Goal: Use online tool/utility: Utilize a website feature to perform a specific function

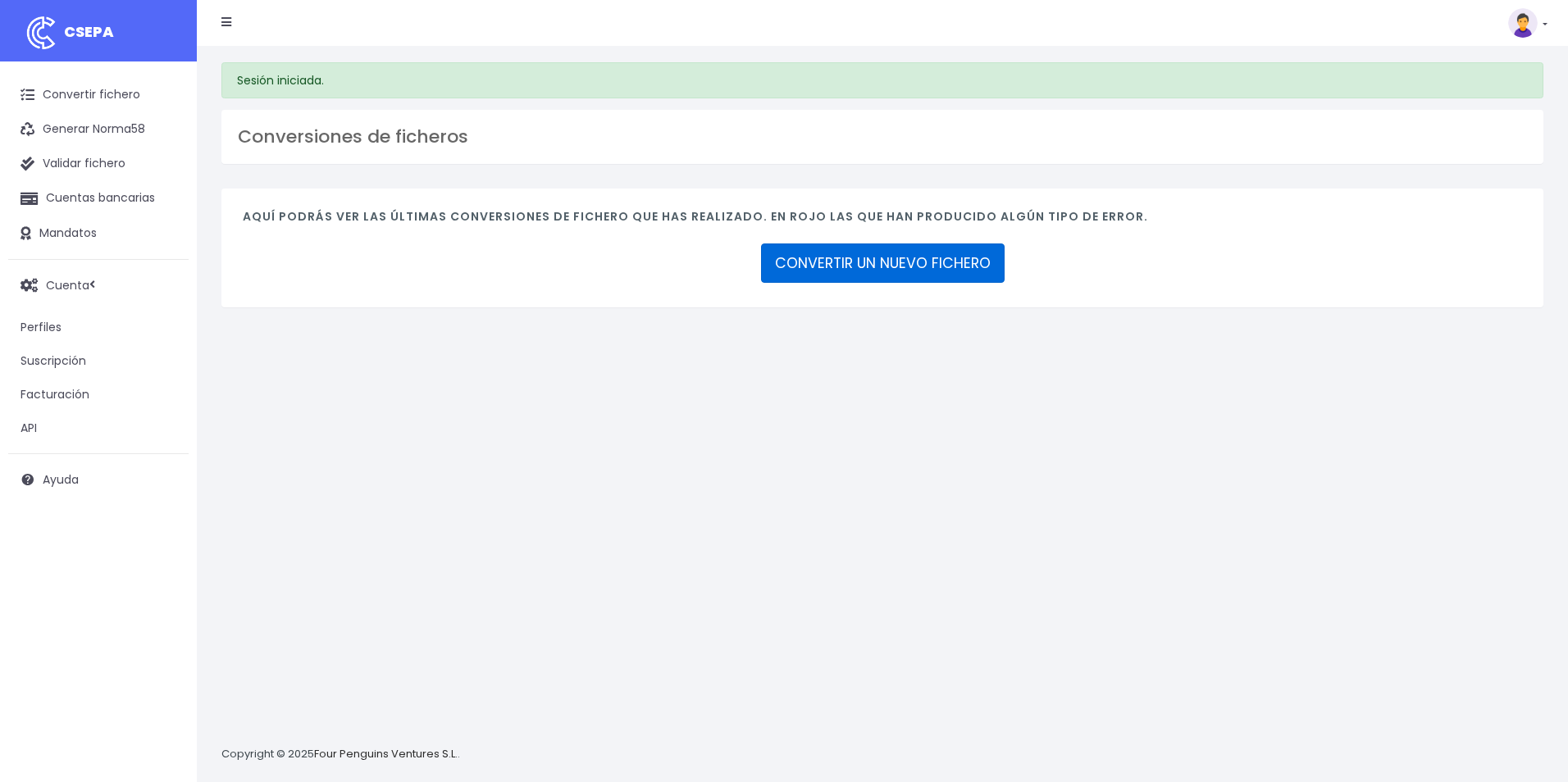
click at [830, 269] on link "CONVERTIR UN NUEVO FICHERO" at bounding box center [882, 263] width 243 height 40
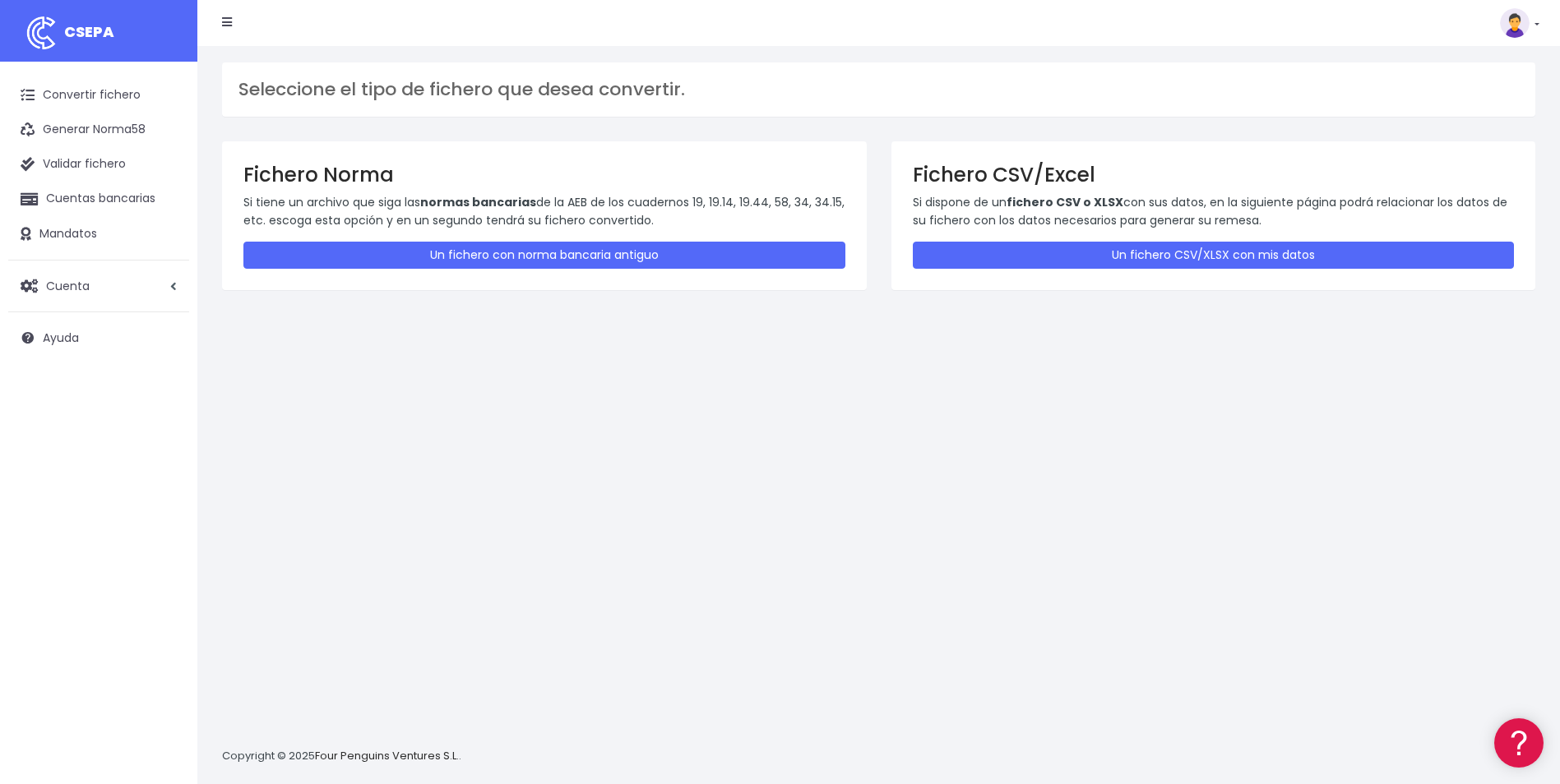
click at [1004, 271] on div "Fichero CSV/Excel Si dispone de un fichero CSV o XLSX con sus datos, en la sigu…" at bounding box center [1214, 215] width 644 height 148
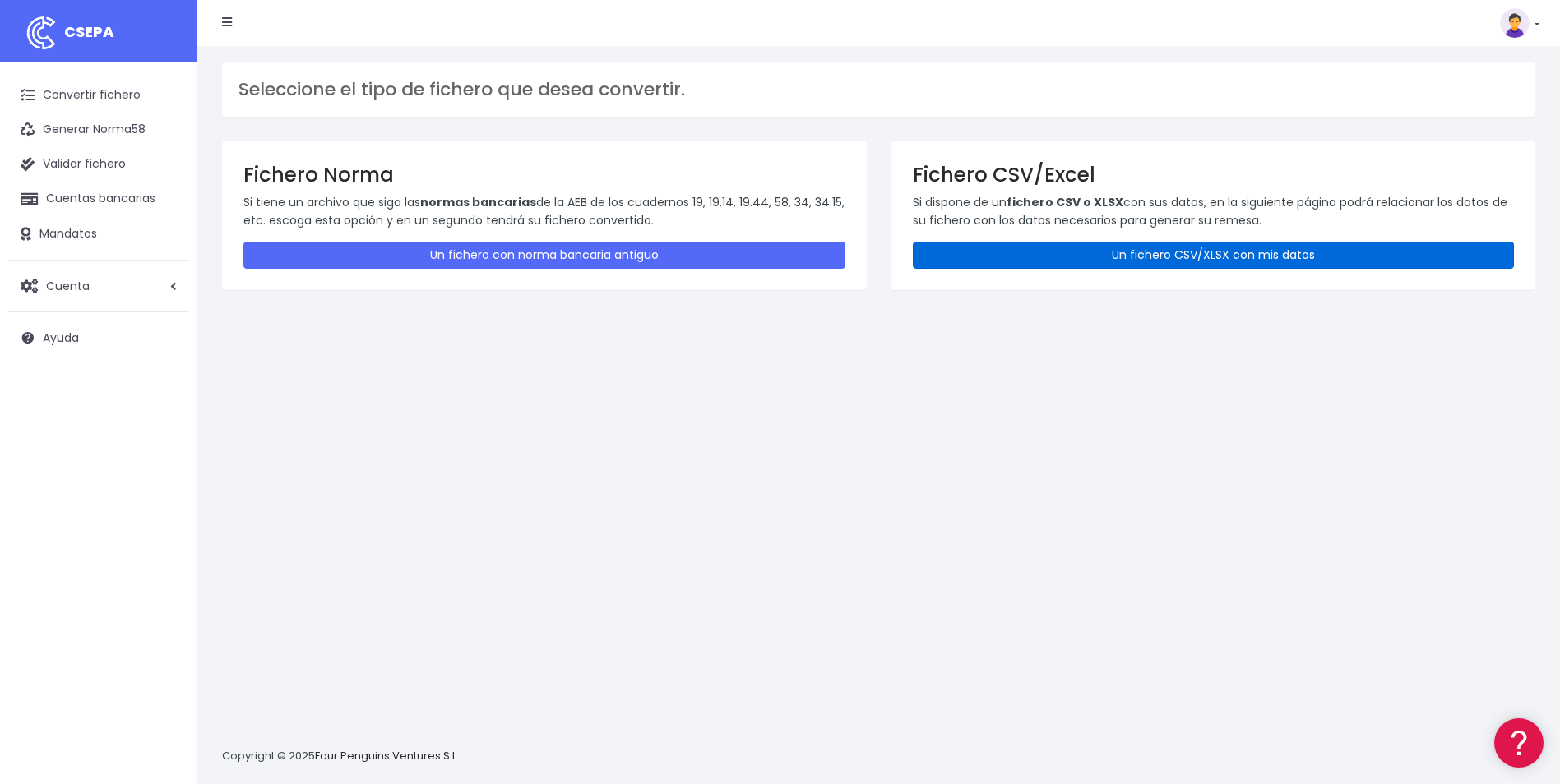
click at [1005, 265] on link "Un fichero CSV/XLSX con mis datos" at bounding box center [1214, 256] width 602 height 27
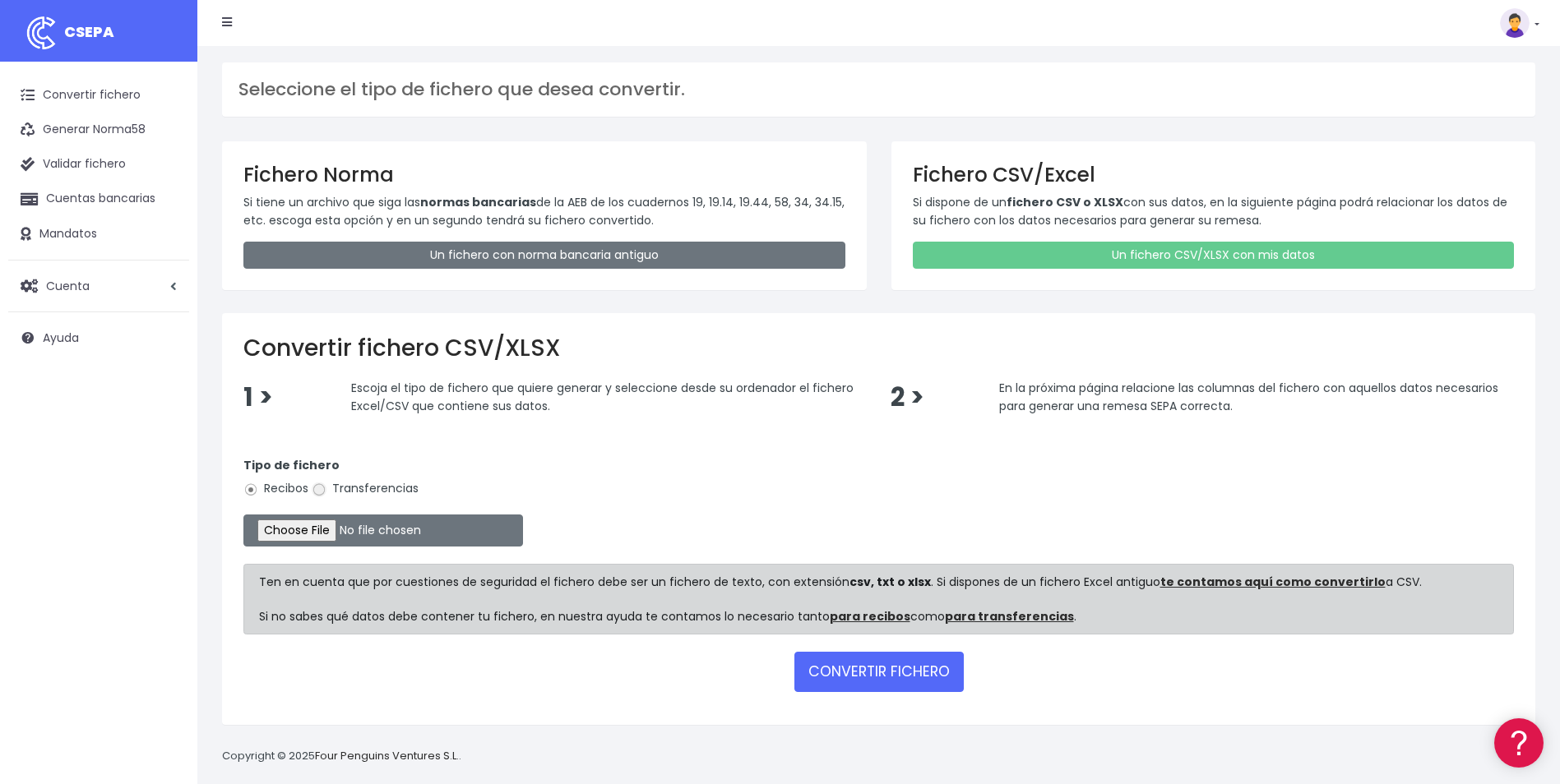
click at [315, 494] on input "Transferencias" at bounding box center [318, 489] width 14 height 14
radio input "true"
click at [328, 527] on input "file" at bounding box center [383, 531] width 279 height 32
type input "C:\fakepath\Trasferencia Manual SEPA 13.10.2025_0534 ES 2849,28 .csv"
click at [891, 672] on button "CONVERTIR FICHERO" at bounding box center [879, 671] width 169 height 40
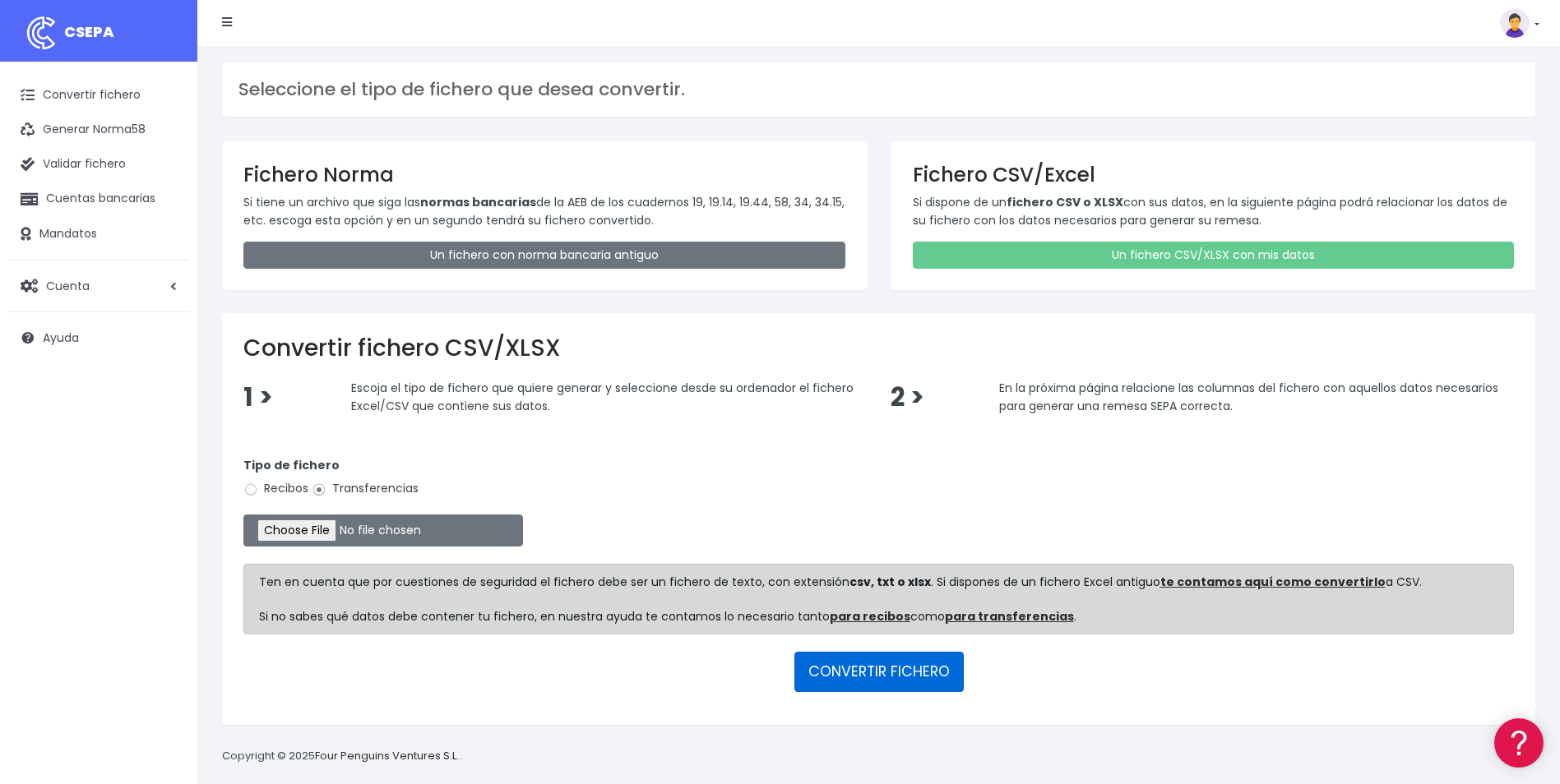
click at [845, 661] on button "CONVERTIR FICHERO" at bounding box center [879, 671] width 169 height 40
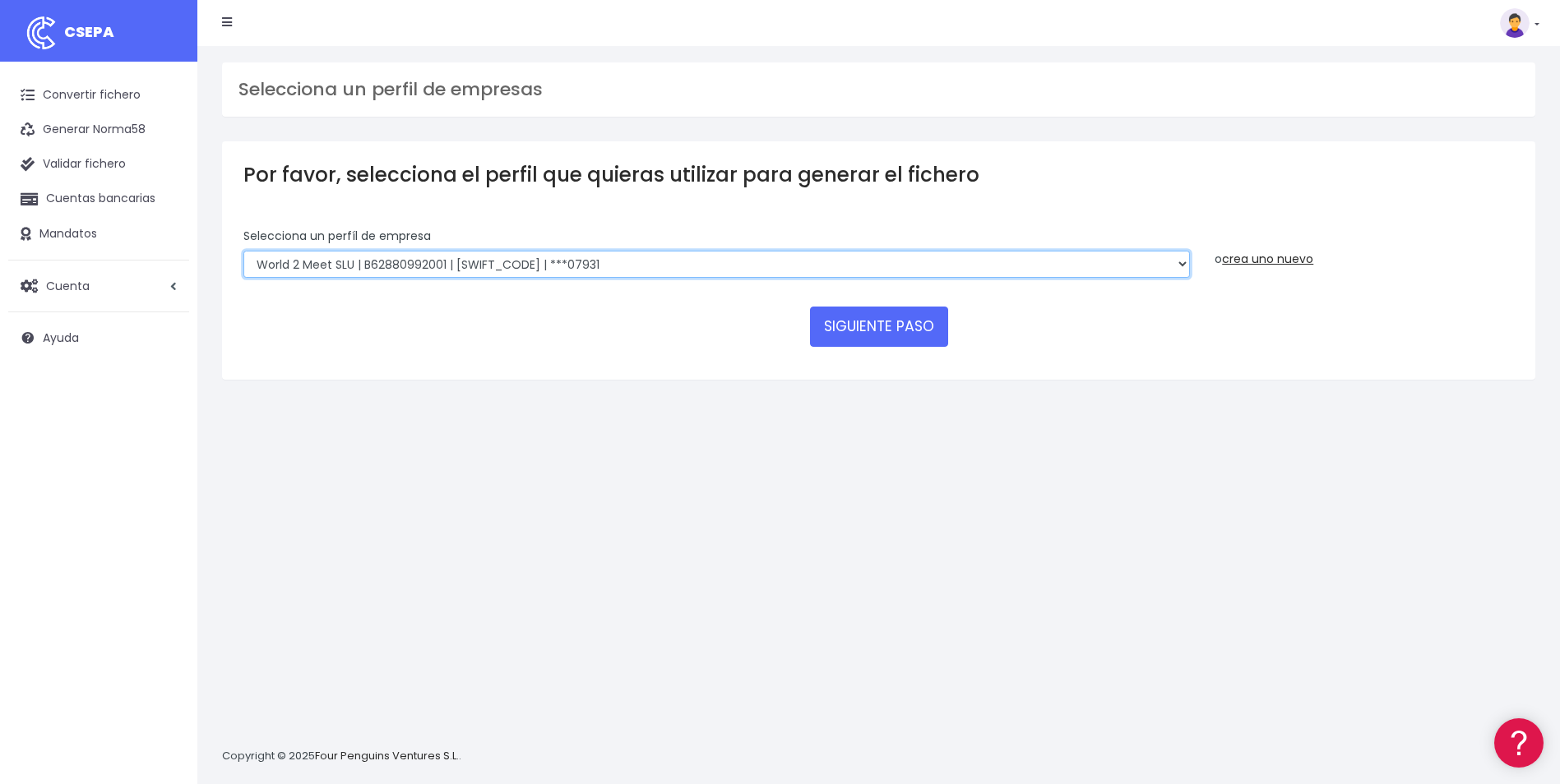
click at [547, 262] on select "World 2 Meet SLU | B62880992001 | BSABESBBXXX | ***97721 WORLD2MEET,S.L.U | B62…" at bounding box center [716, 264] width 947 height 28
select select "563"
click at [243, 251] on select "World 2 Meet SLU | B62880992001 | BSABESBBXXX | ***97721 WORLD2MEET,S.L.U | B62…" at bounding box center [716, 264] width 947 height 28
click at [859, 338] on button "SIGUIENTE PASO" at bounding box center [879, 326] width 138 height 40
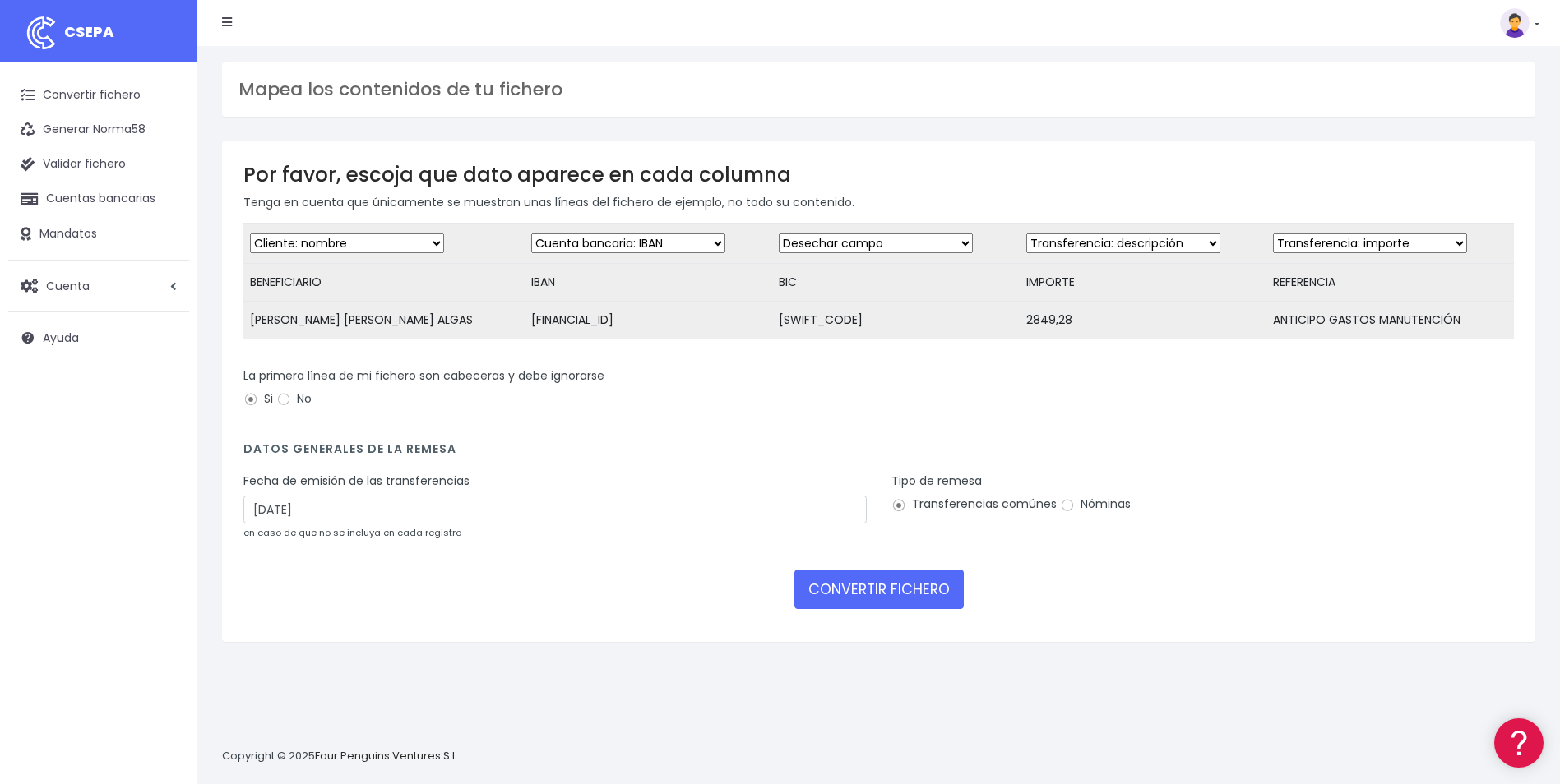
click at [833, 245] on select "Desechar campo Cliente: nombre Cliente: DNI Cliente: Email Cliente: referencia …" at bounding box center [876, 243] width 194 height 19
select select "bic"
click at [779, 234] on select "Desechar campo Cliente: nombre Cliente: DNI Cliente: Email Cliente: referencia …" at bounding box center [876, 243] width 194 height 19
click at [1098, 235] on select "Desechar campo Cliente: nombre Cliente: DNI Cliente: Email Cliente: referencia …" at bounding box center [1123, 243] width 194 height 19
select select "amount"
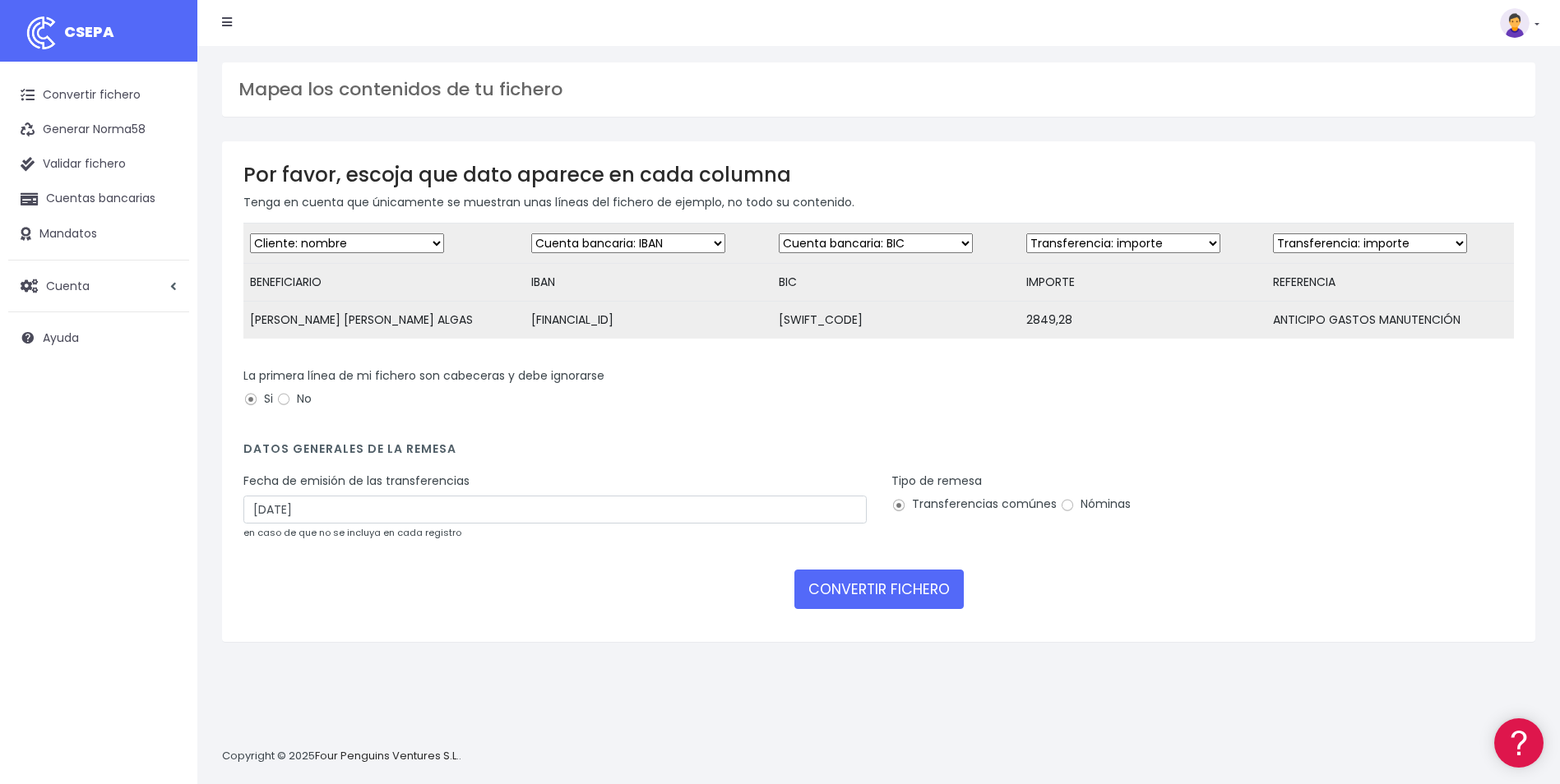
click at [1026, 234] on select "Desechar campo Cliente: nombre Cliente: DNI Cliente: Email Cliente: referencia …" at bounding box center [1123, 243] width 194 height 19
click at [1362, 246] on select "Desechar campo Cliente: nombre Cliente: DNI Cliente: Email Cliente: referencia …" at bounding box center [1369, 243] width 194 height 19
select select "description"
click at [1273, 234] on select "Desechar campo Cliente: nombre Cliente: DNI Cliente: Email Cliente: referencia …" at bounding box center [1369, 243] width 194 height 19
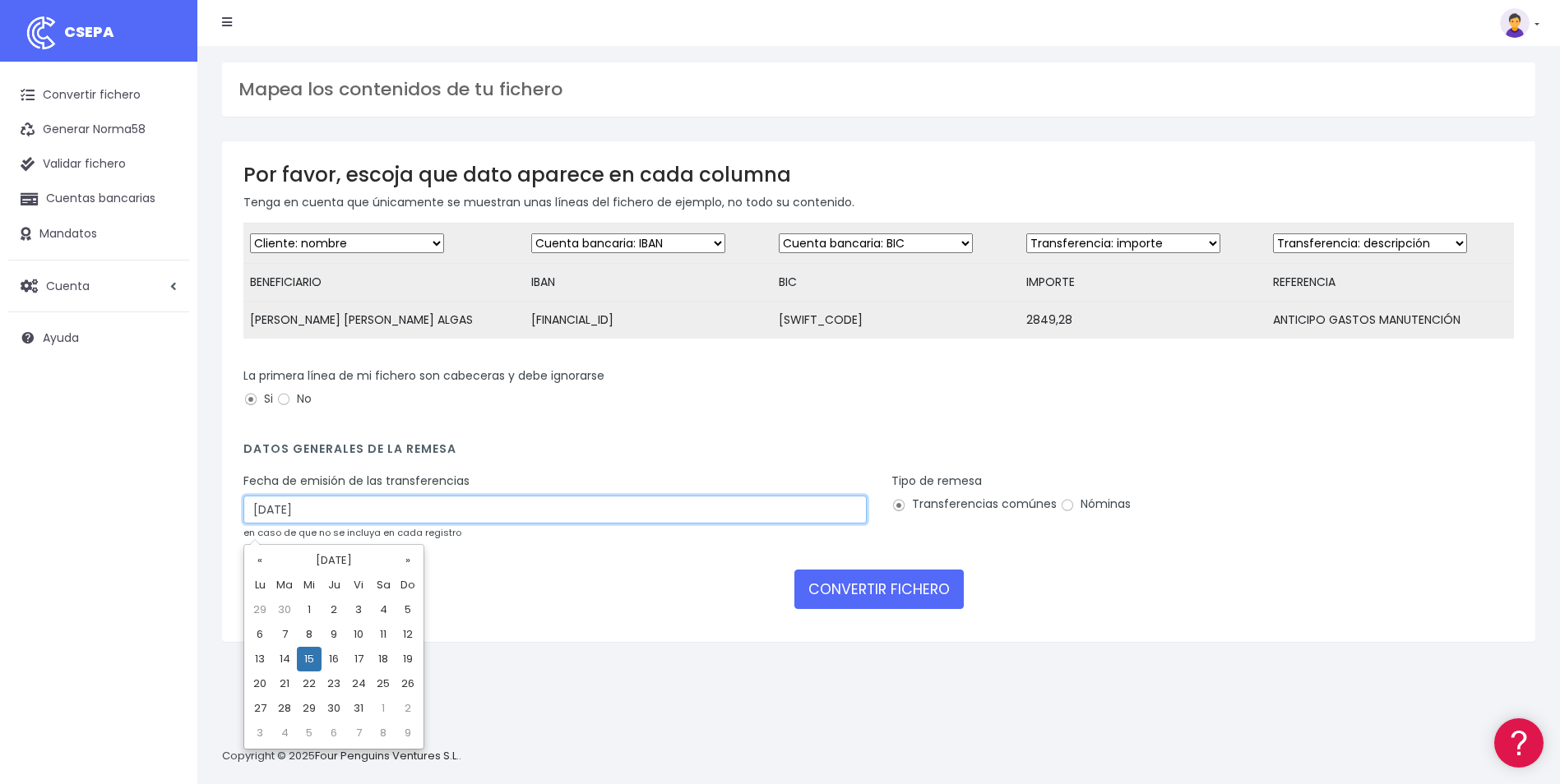
click at [368, 524] on input "15/10/2025" at bounding box center [555, 510] width 623 height 28
click at [261, 663] on td "13" at bounding box center [259, 659] width 25 height 25
type input "13/10/2025"
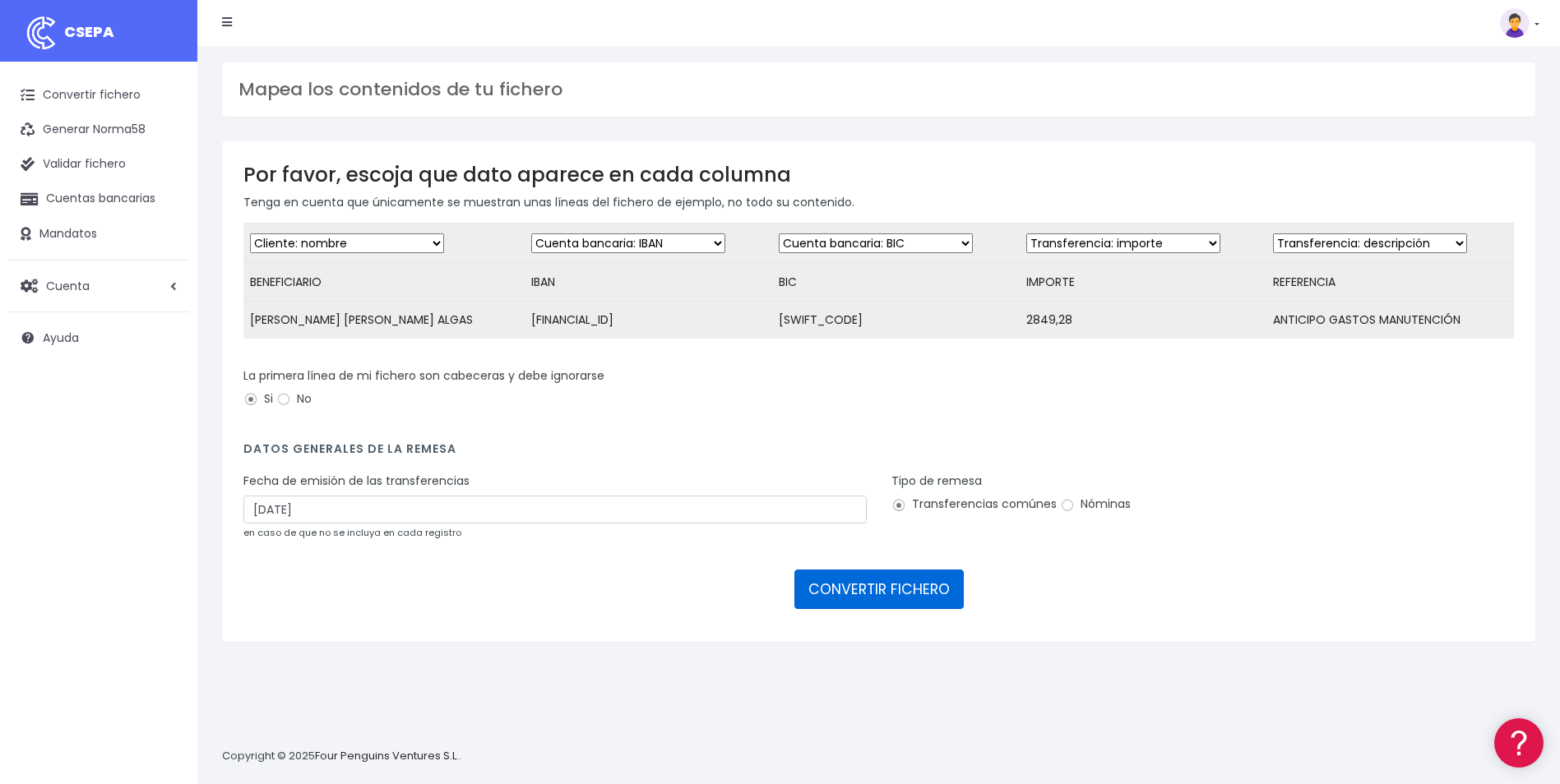
click at [876, 605] on button "CONVERTIR FICHERO" at bounding box center [879, 589] width 169 height 40
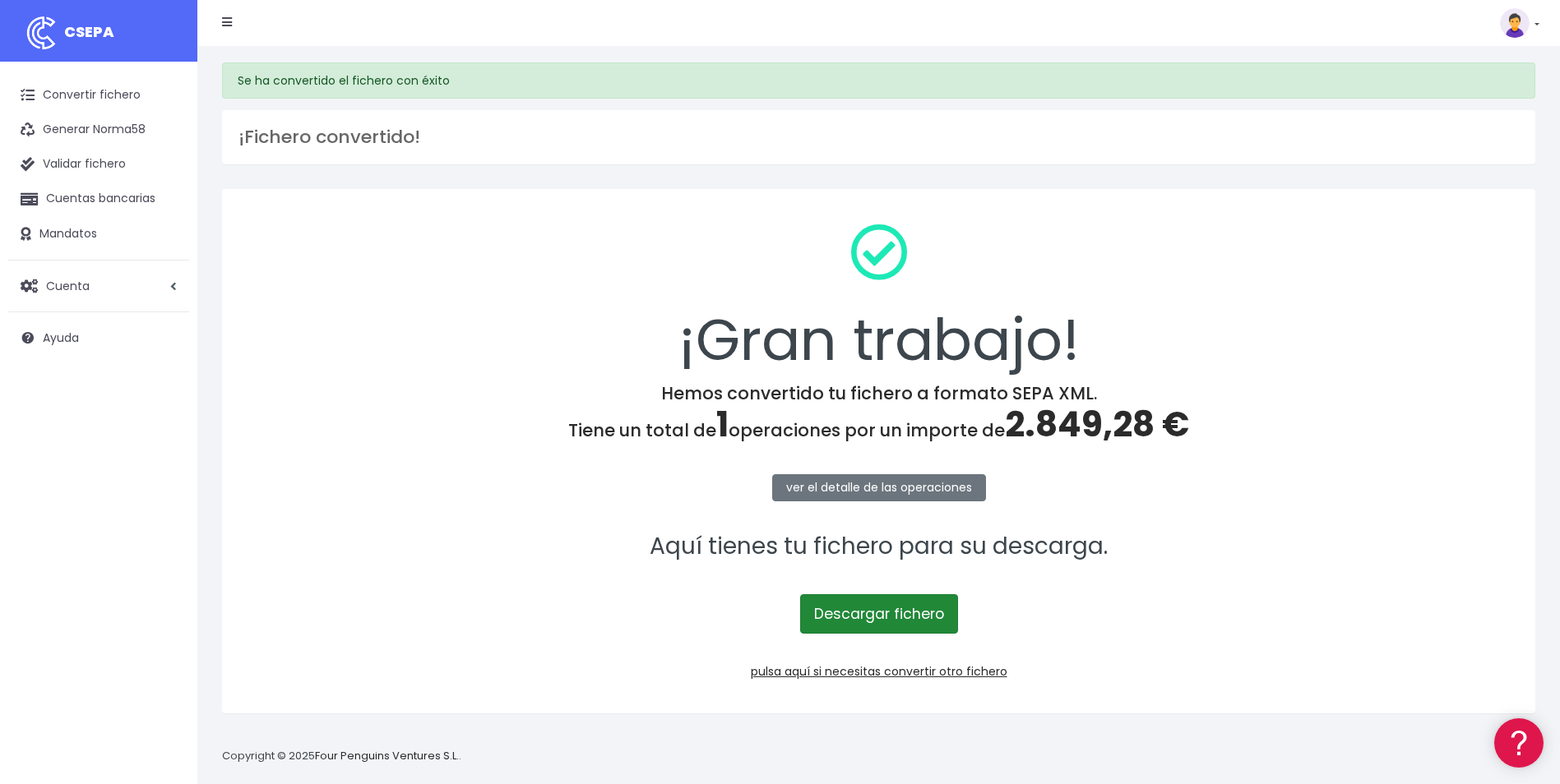
click at [875, 605] on link "Descargar fichero" at bounding box center [879, 614] width 158 height 40
